Goal: Find specific fact: Find specific fact

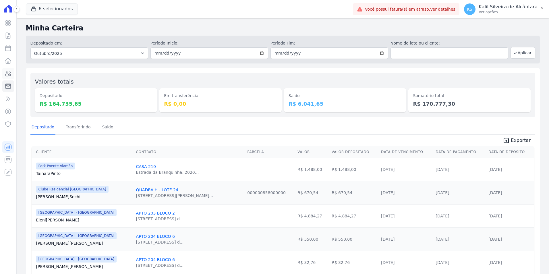
click at [9, 73] on icon at bounding box center [8, 73] width 6 height 5
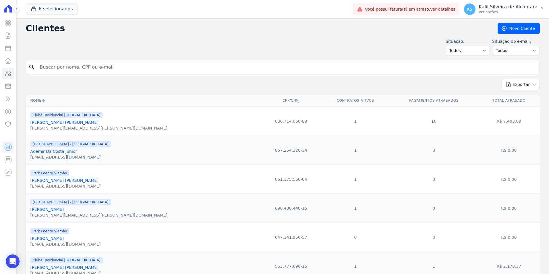
click at [117, 63] on input "search" at bounding box center [286, 66] width 501 height 11
type input "[PERSON_NAME]"
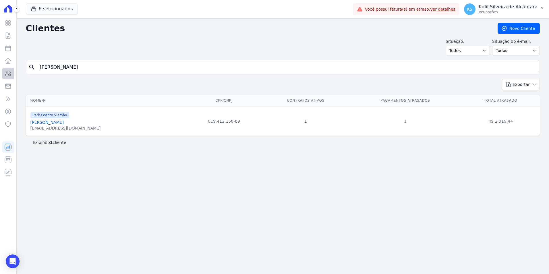
drag, startPoint x: 73, startPoint y: 71, endPoint x: 1, endPoint y: 70, distance: 72.4
click at [1, 70] on div "Visão Geral Contratos [GEOGRAPHIC_DATA] Lotes Clientes Minha Carteira Transferê…" at bounding box center [274, 137] width 549 height 274
paste input "Nicollas [PERSON_NAME] [PERSON_NAME]"
type input "Nicollas [PERSON_NAME] [PERSON_NAME]"
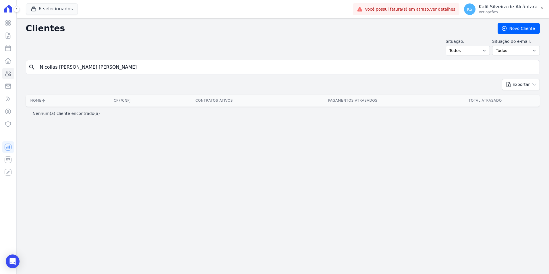
drag, startPoint x: 106, startPoint y: 70, endPoint x: -19, endPoint y: 65, distance: 125.1
click at [0, 65] on html "Visão Geral Contratos [GEOGRAPHIC_DATA] Lotes Clientes Minha Carteira Transferê…" at bounding box center [274, 137] width 549 height 274
paste input "search"
type input "[PERSON_NAME]"
drag, startPoint x: 79, startPoint y: 69, endPoint x: -47, endPoint y: 63, distance: 125.7
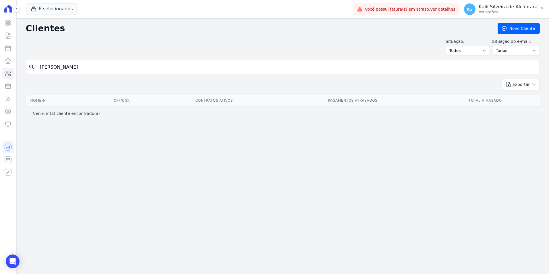
click at [0, 63] on html "Visão Geral Contratos [GEOGRAPHIC_DATA] Lotes Clientes Minha Carteira Transferê…" at bounding box center [274, 137] width 549 height 274
type input "nicollas"
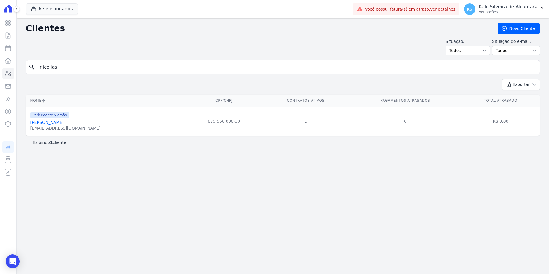
drag, startPoint x: 69, startPoint y: 71, endPoint x: -31, endPoint y: 71, distance: 99.4
click at [0, 71] on html "Visão Geral Contratos [GEOGRAPHIC_DATA] Lotes Clientes Minha Carteira Transferê…" at bounding box center [274, 137] width 549 height 274
click at [95, 64] on input "search" at bounding box center [286, 66] width 501 height 11
type input "[PERSON_NAME]"
drag, startPoint x: 90, startPoint y: 69, endPoint x: 79, endPoint y: 68, distance: 10.4
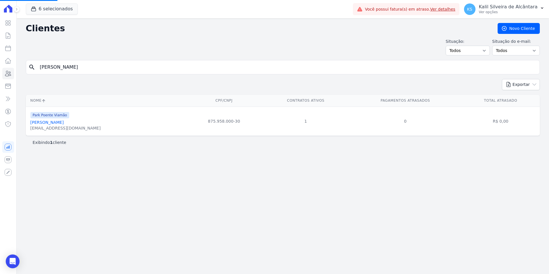
click at [80, 68] on input "[PERSON_NAME]" at bounding box center [286, 66] width 501 height 11
drag, startPoint x: 18, startPoint y: 62, endPoint x: 11, endPoint y: 61, distance: 6.9
click at [12, 61] on div "Visão Geral Contratos [GEOGRAPHIC_DATA] Lotes Clientes Minha Carteira Transferê…" at bounding box center [274, 137] width 549 height 274
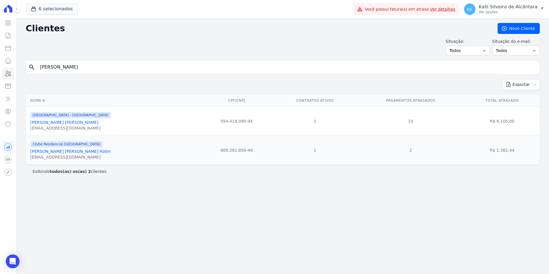
drag, startPoint x: 87, startPoint y: 65, endPoint x: 30, endPoint y: 73, distance: 57.7
click at [30, 73] on div "search [PERSON_NAME]" at bounding box center [283, 67] width 514 height 14
type input "[PERSON_NAME] [PERSON_NAME]"
click at [59, 121] on link "[PERSON_NAME] [PERSON_NAME]" at bounding box center [64, 122] width 68 height 5
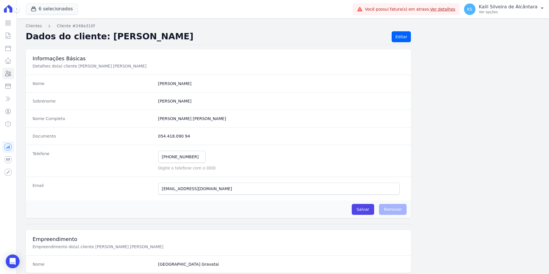
drag, startPoint x: 174, startPoint y: 134, endPoint x: 153, endPoint y: 135, distance: 20.1
click at [153, 135] on div "Documento 054.418.090 94" at bounding box center [219, 136] width 386 height 18
copy div "054.418.090 94"
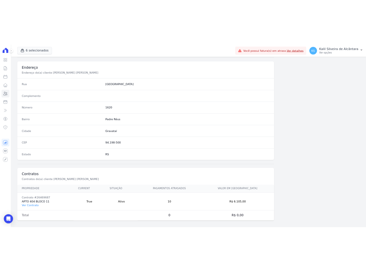
scroll to position [263, 0]
